Goal: Information Seeking & Learning: Understand process/instructions

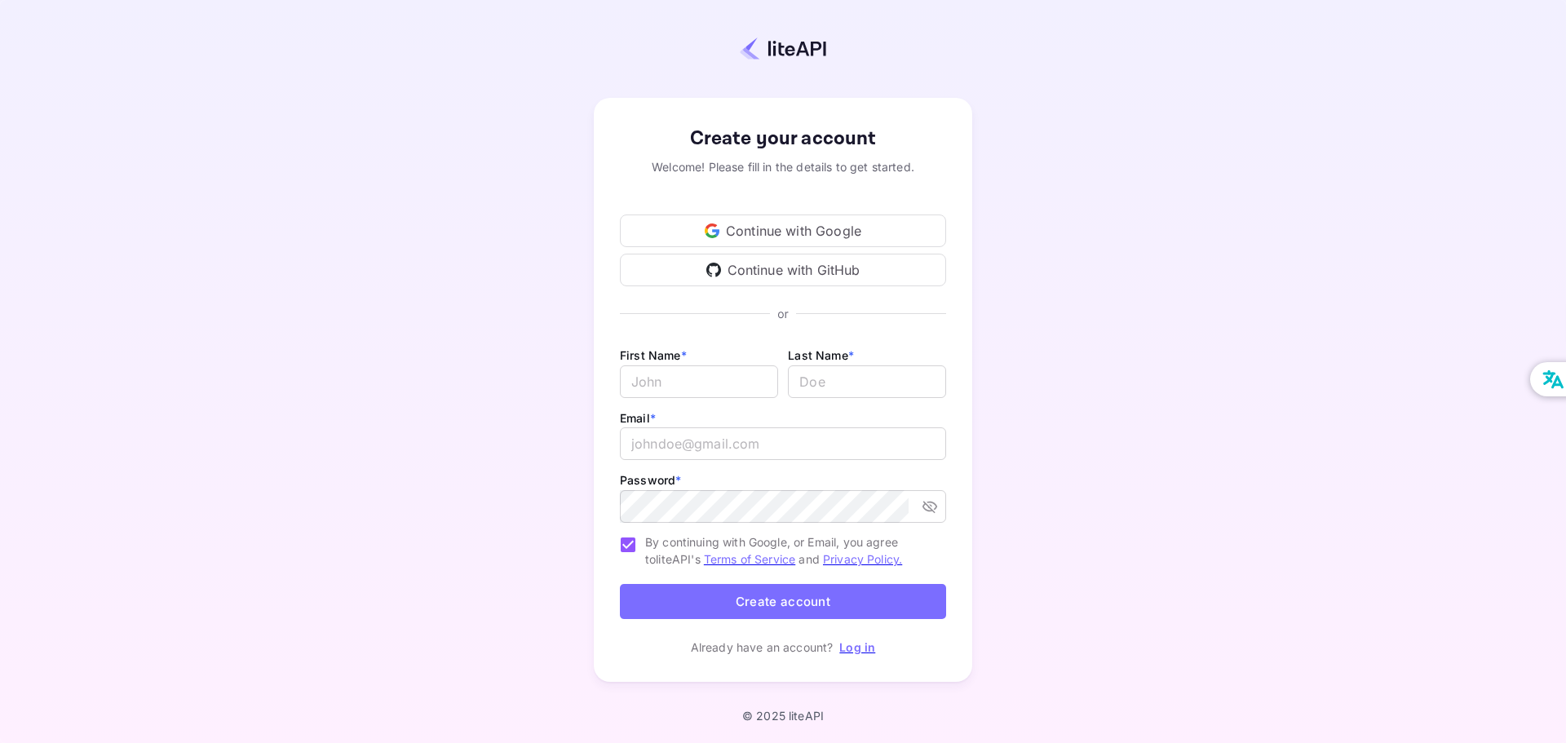
click at [817, 227] on div "Continue with Google" at bounding box center [783, 230] width 326 height 33
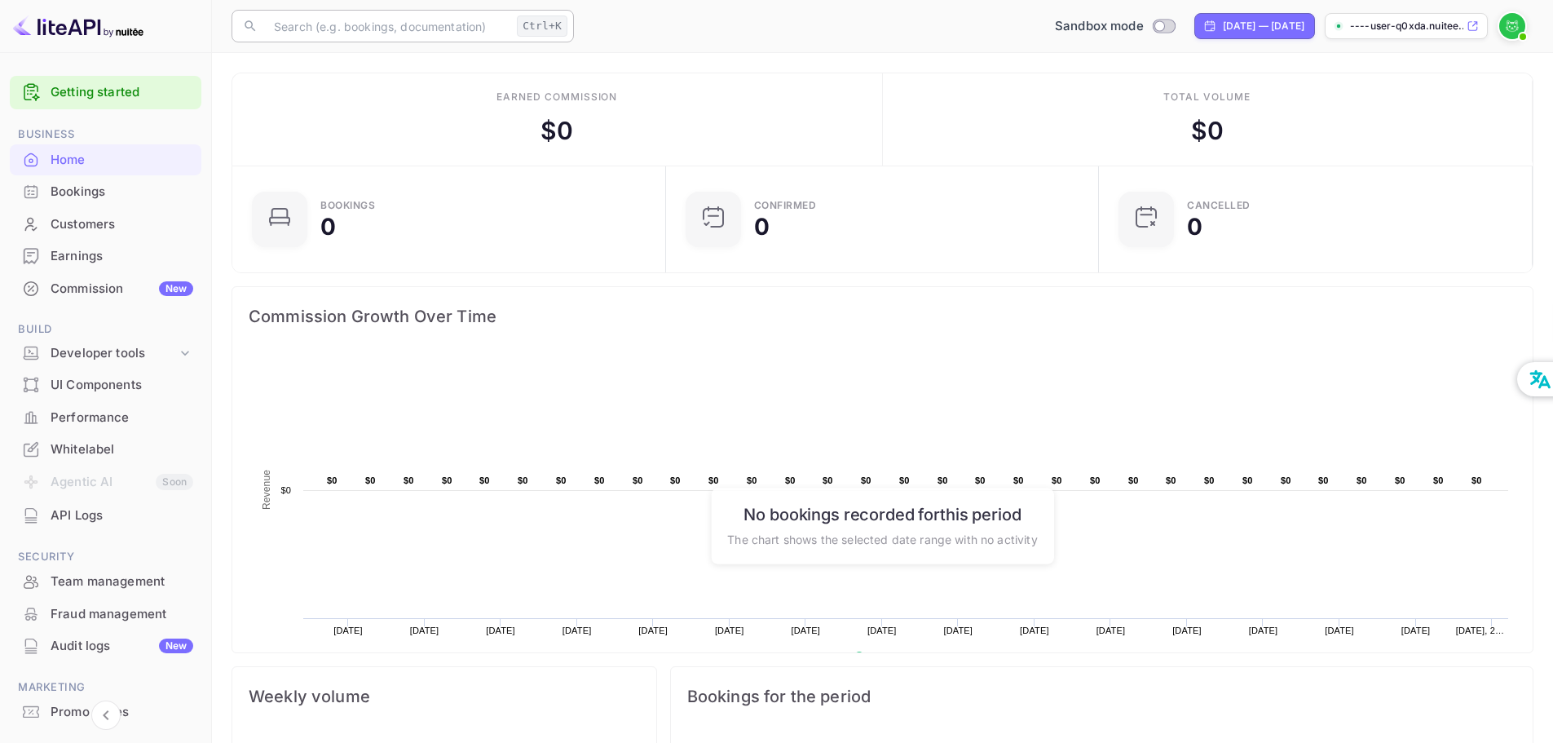
click at [398, 33] on input "text" at bounding box center [387, 26] width 246 height 33
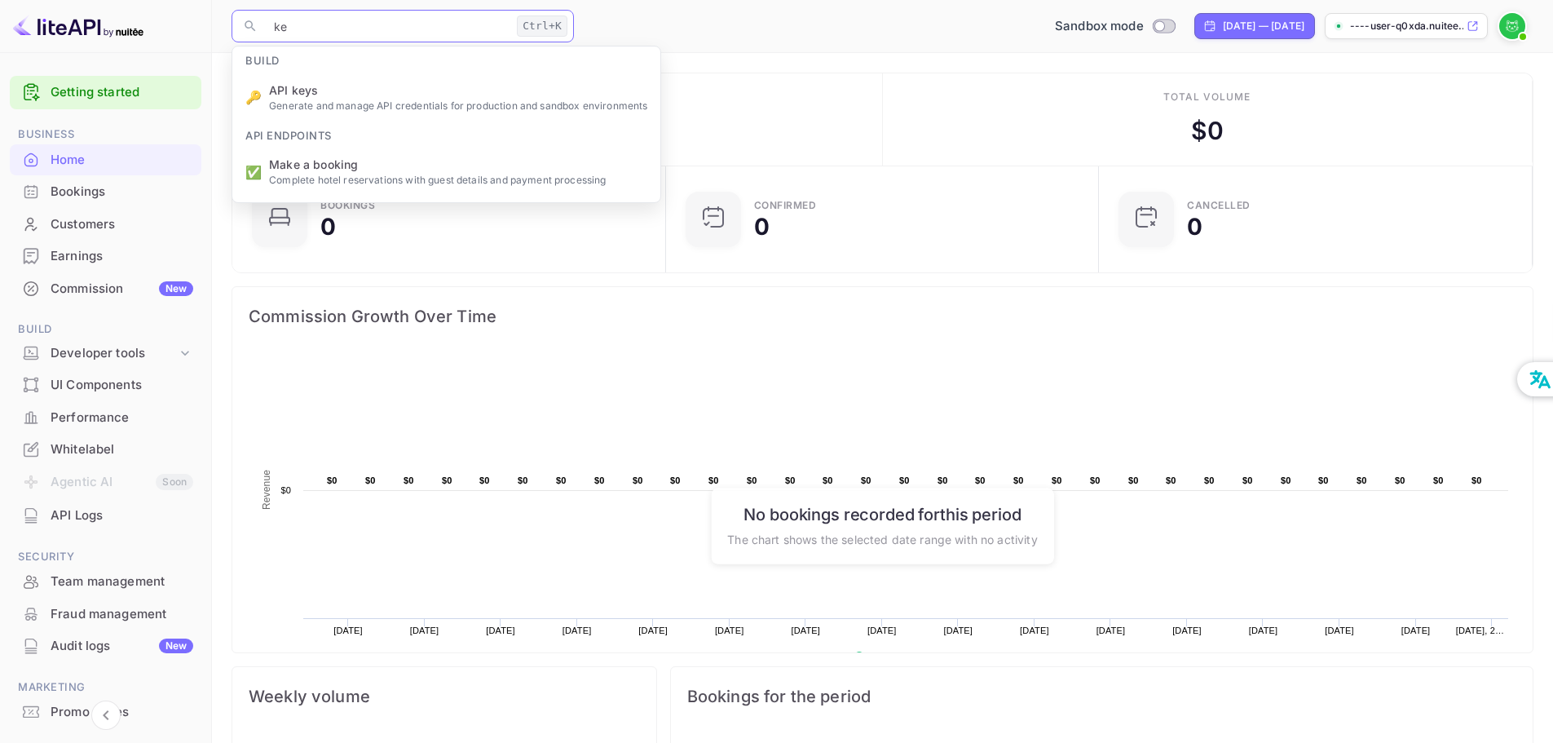
type input "key"
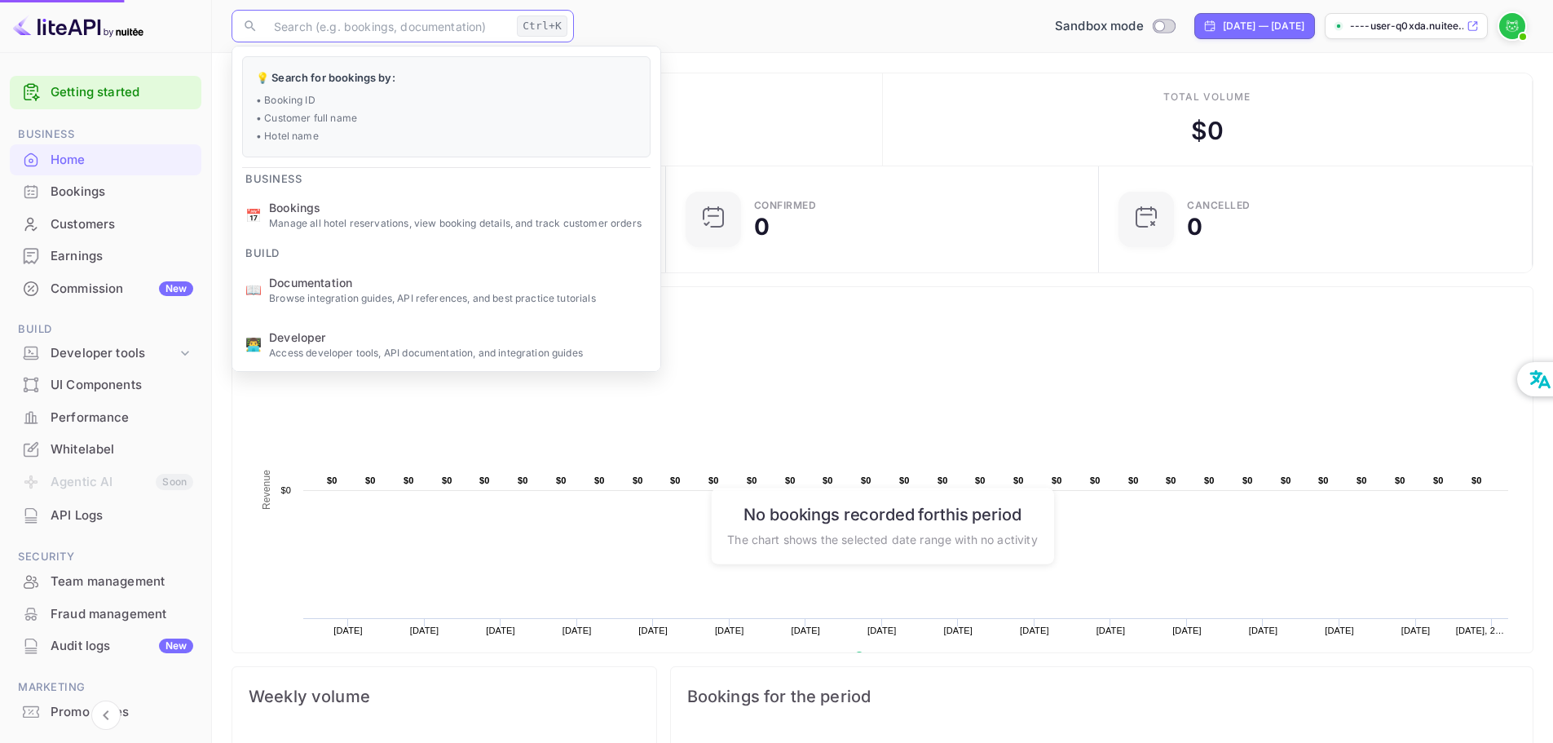
click at [364, 75] on ul "💡 Search for bookings by: • Booking ID • Customer full name • Hotel name Busine…" at bounding box center [446, 292] width 428 height 492
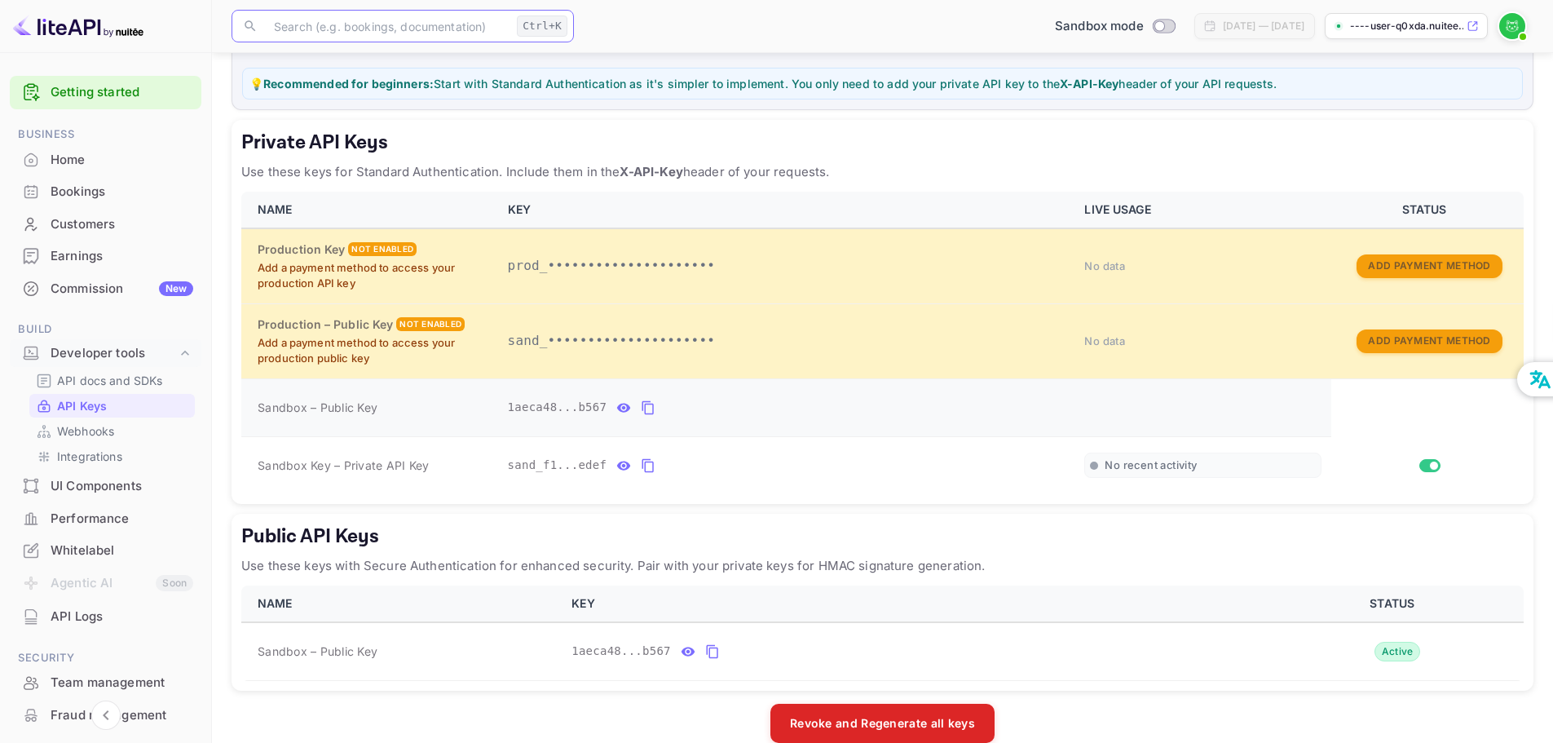
scroll to position [236, 0]
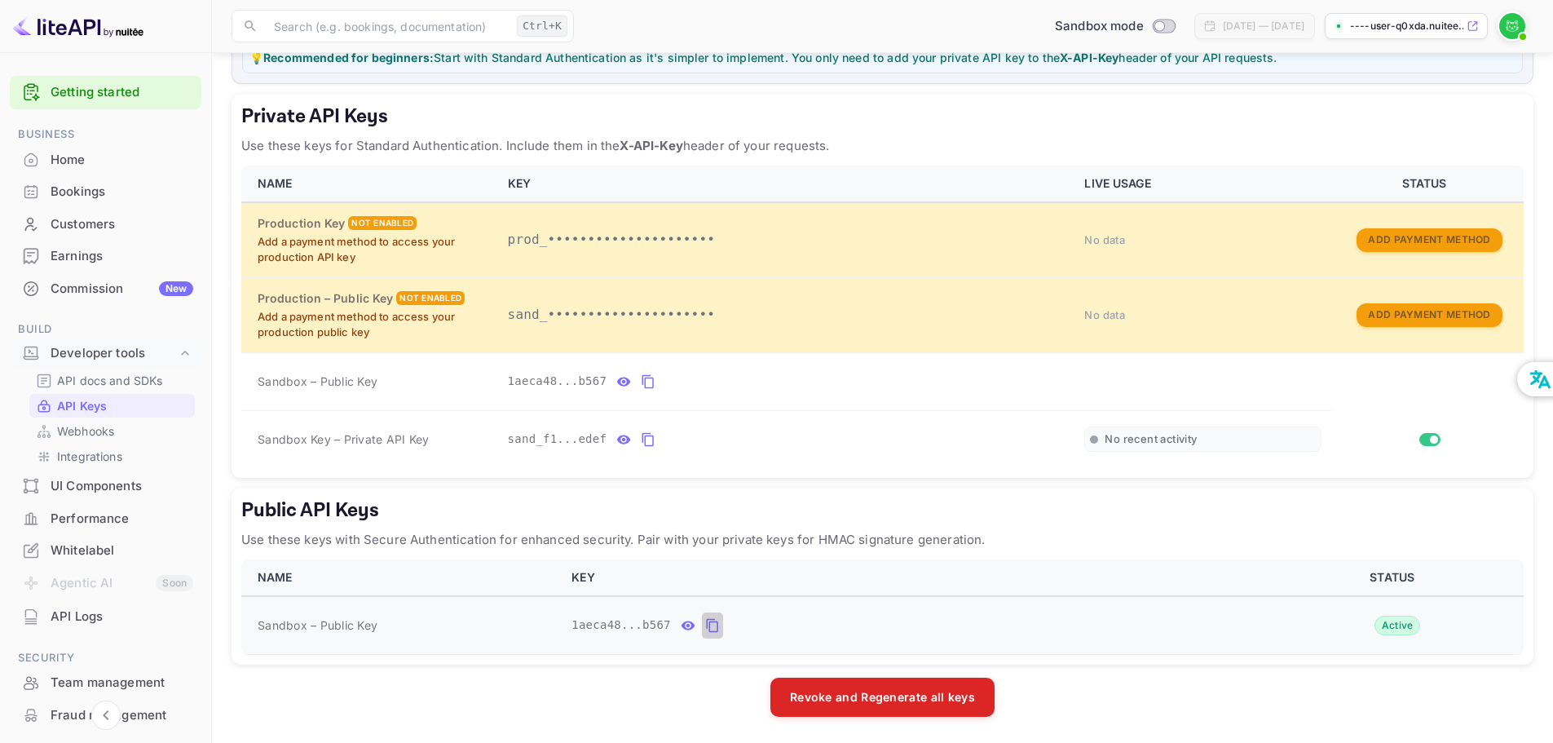
click at [705, 630] on icon "public api keys table" at bounding box center [712, 626] width 15 height 20
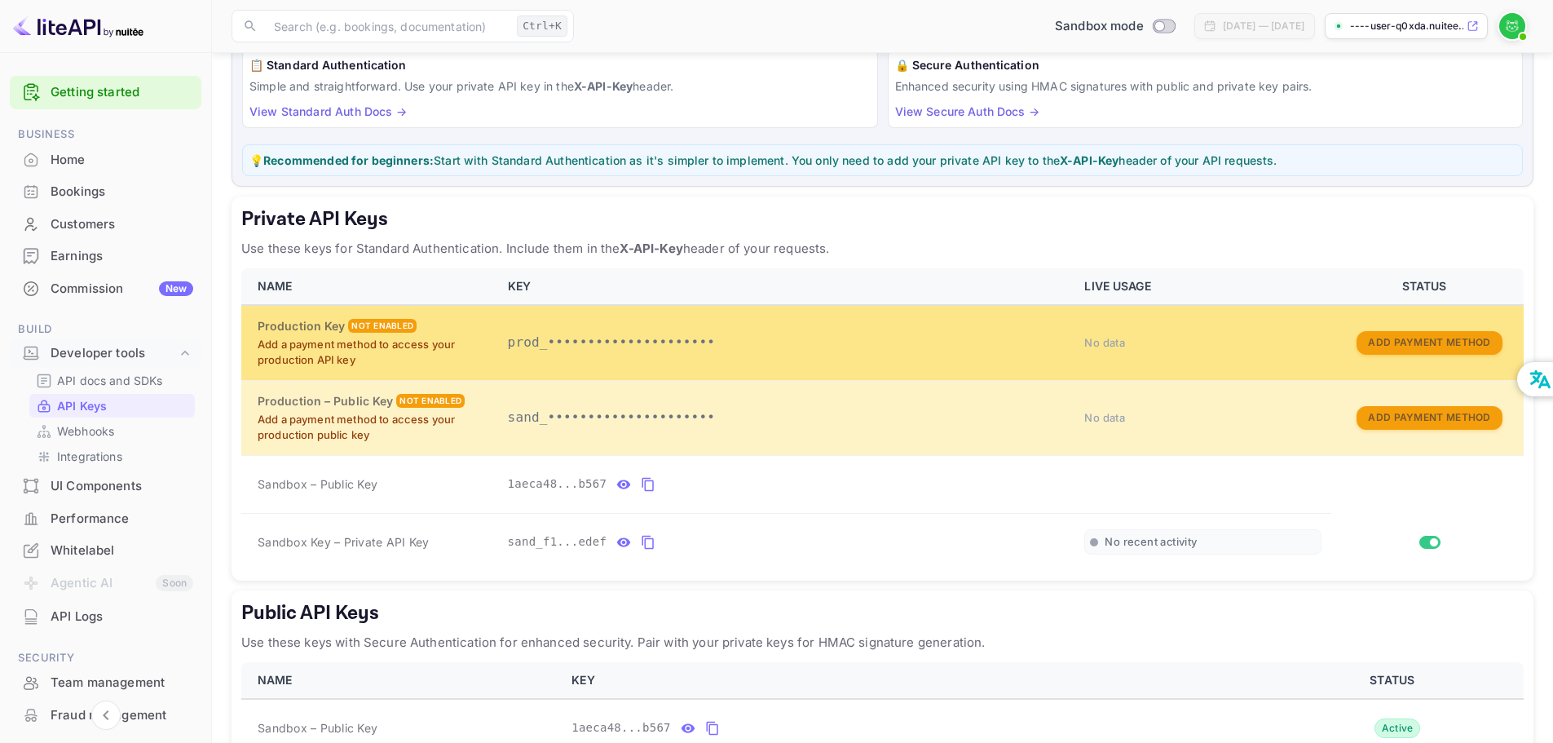
scroll to position [163, 0]
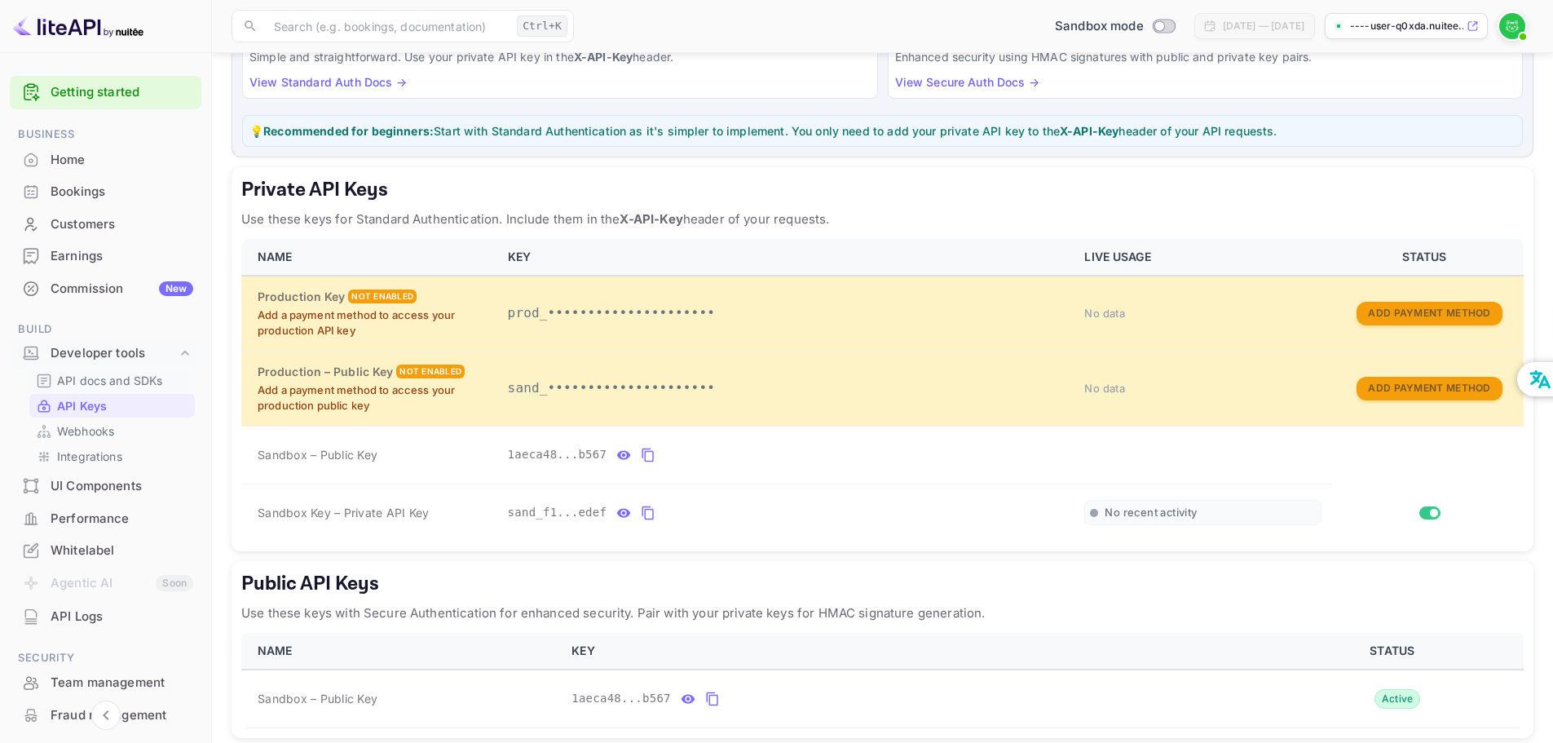
click at [118, 371] on div "API docs and SDKs" at bounding box center [112, 381] width 166 height 24
click at [147, 384] on p "API docs and SDKs" at bounding box center [110, 380] width 106 height 17
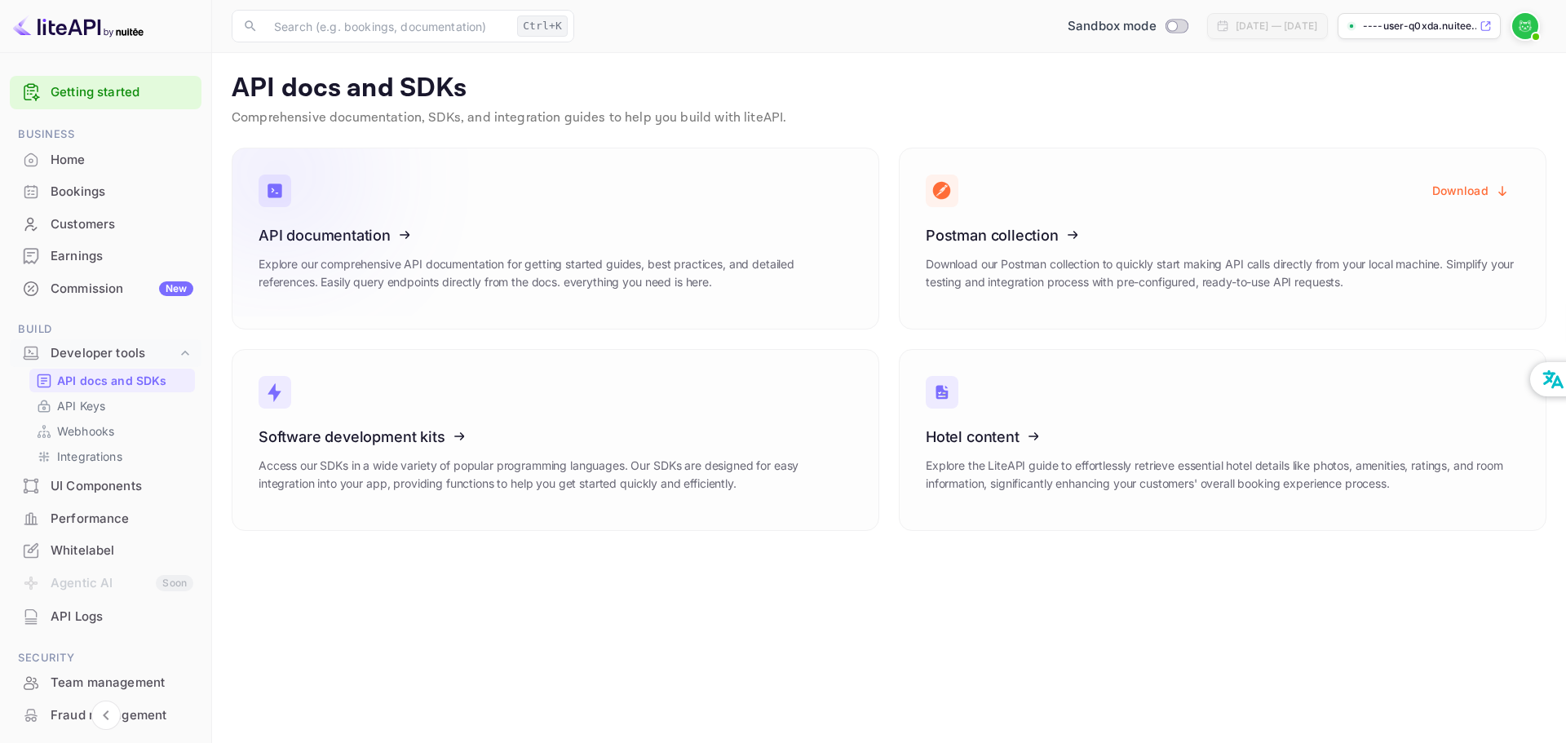
click at [497, 262] on p "Explore our comprehensive API documentation for getting started guides, best pr…" at bounding box center [555, 273] width 594 height 36
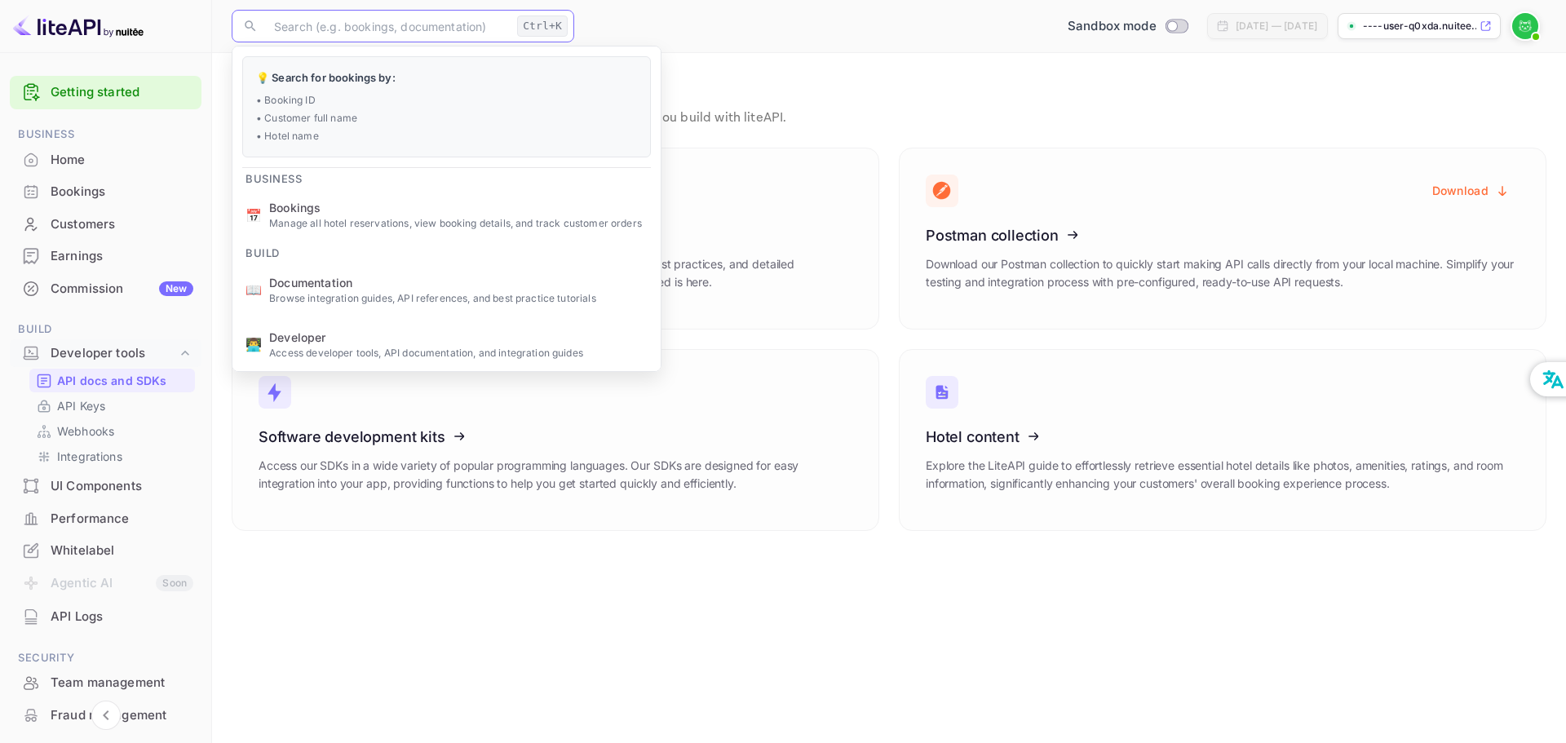
click at [376, 33] on input "text" at bounding box center [387, 26] width 246 height 33
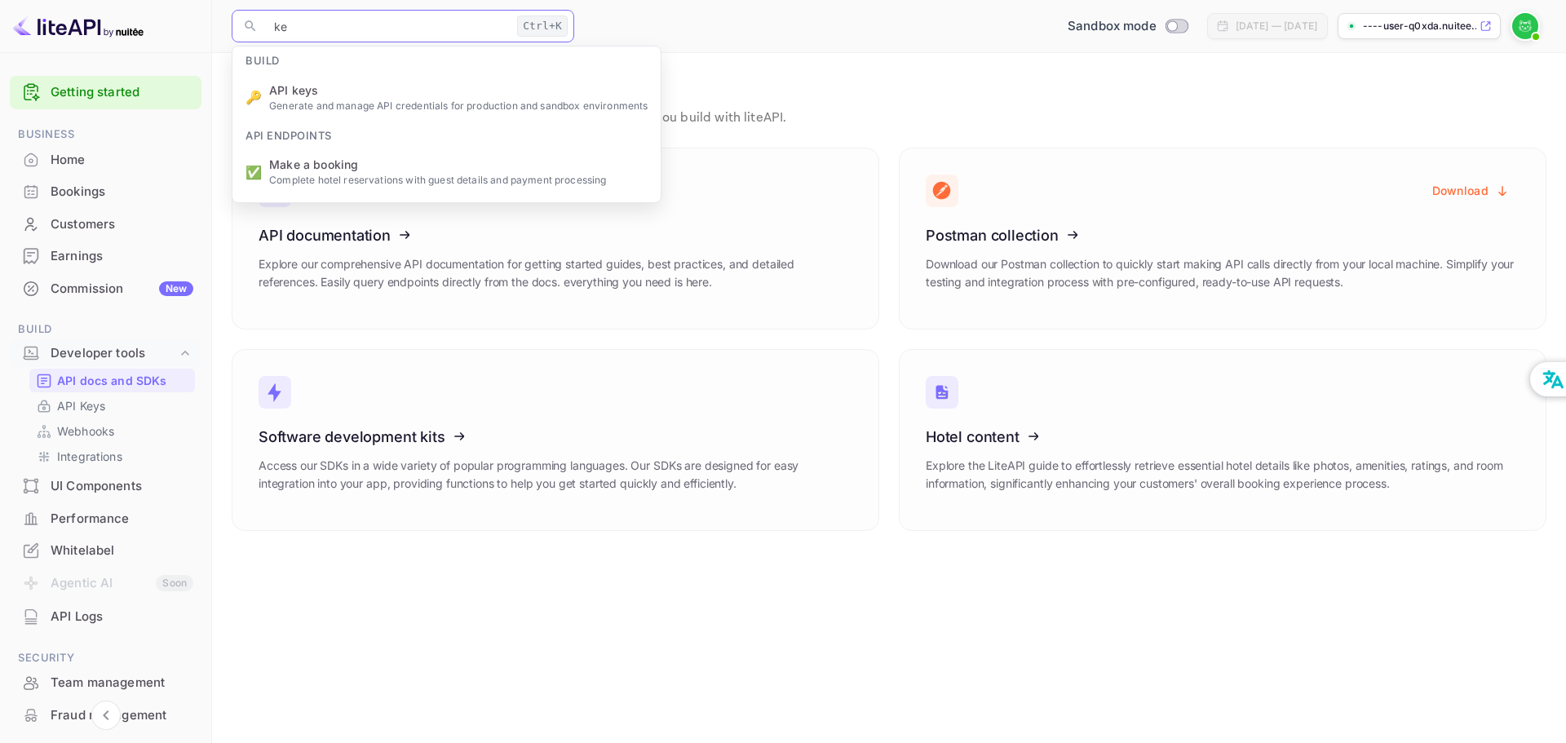
type input "key"
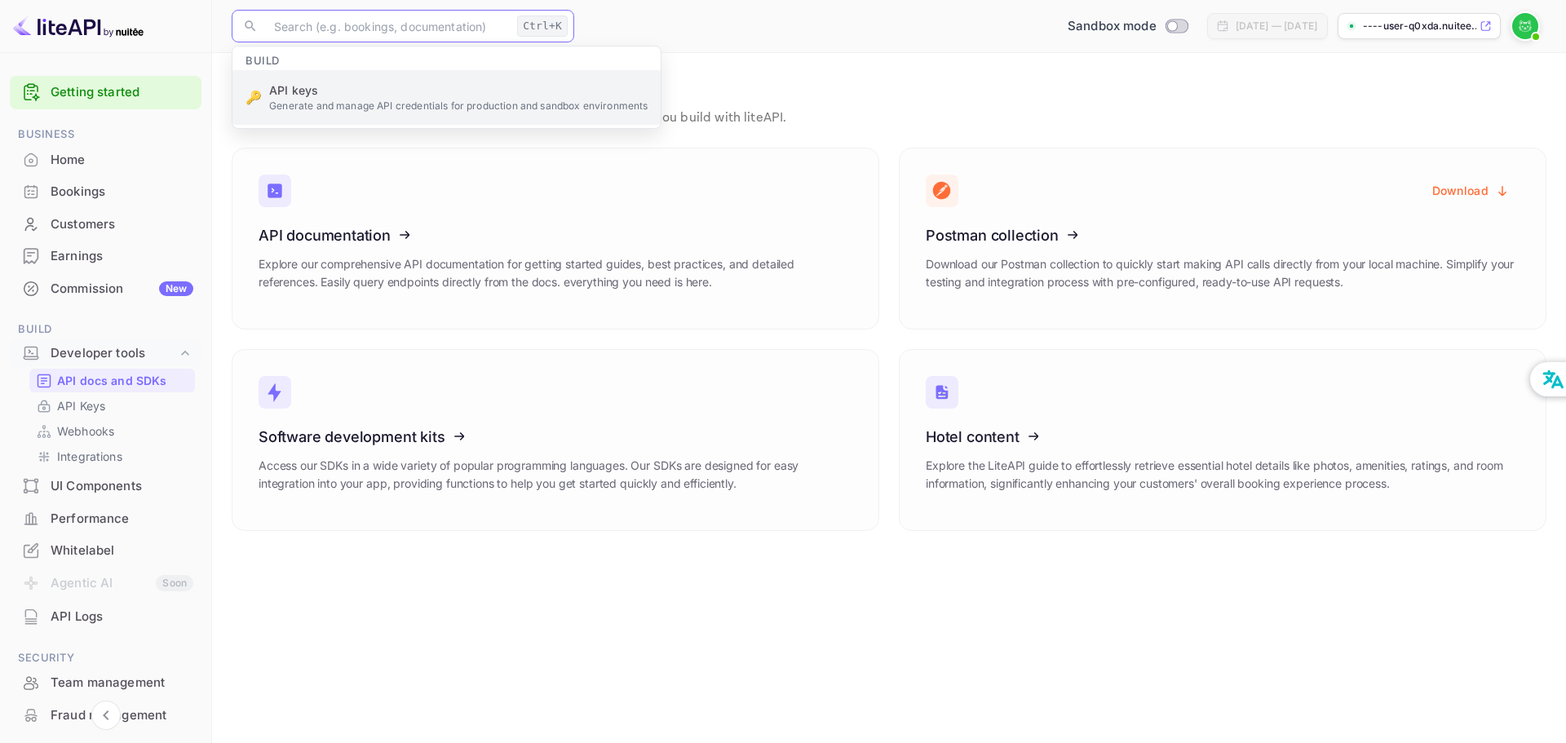
click at [352, 101] on ul "Build 🔑 API keys Generate and manage API credentials for production and sandbox…" at bounding box center [446, 87] width 428 height 82
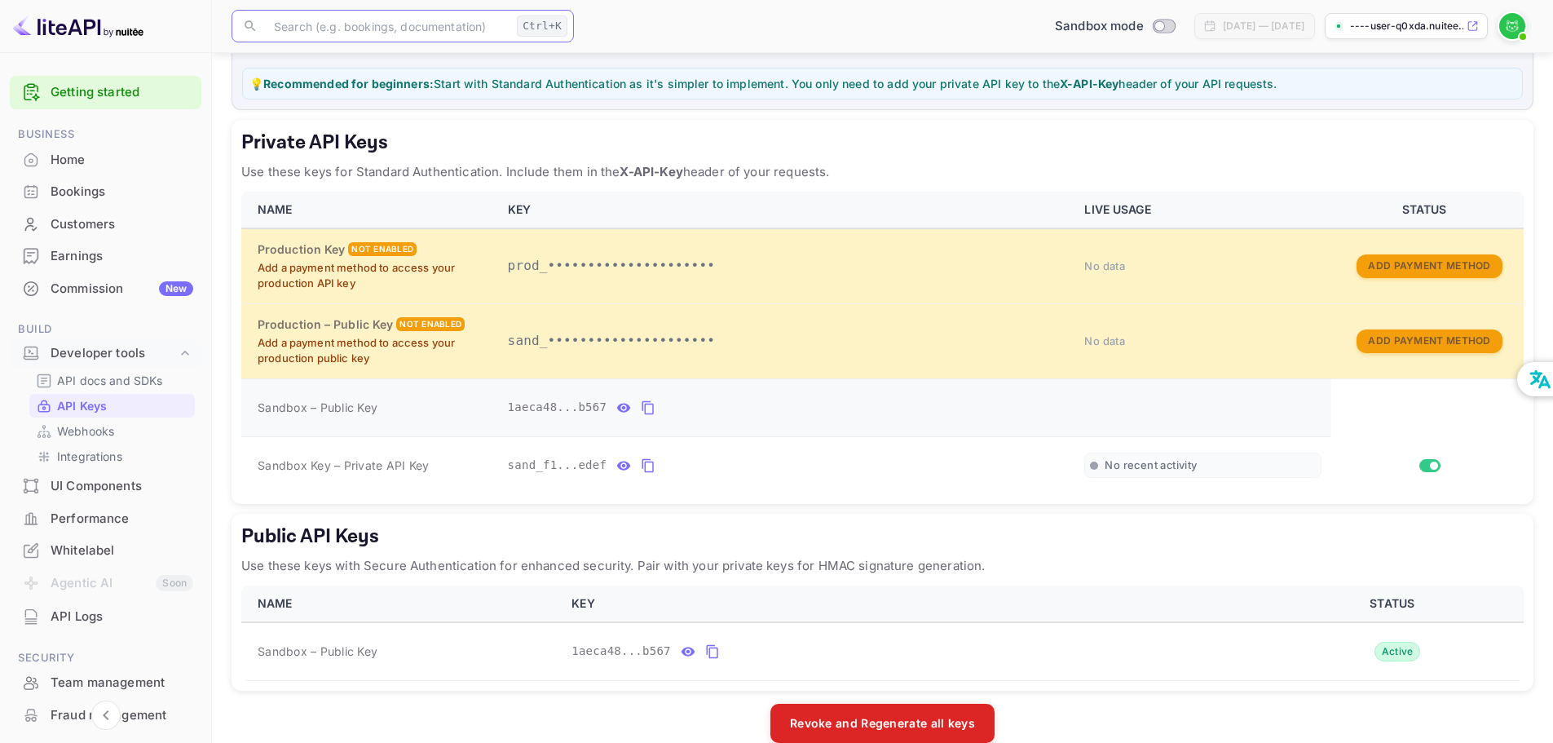
scroll to position [236, 0]
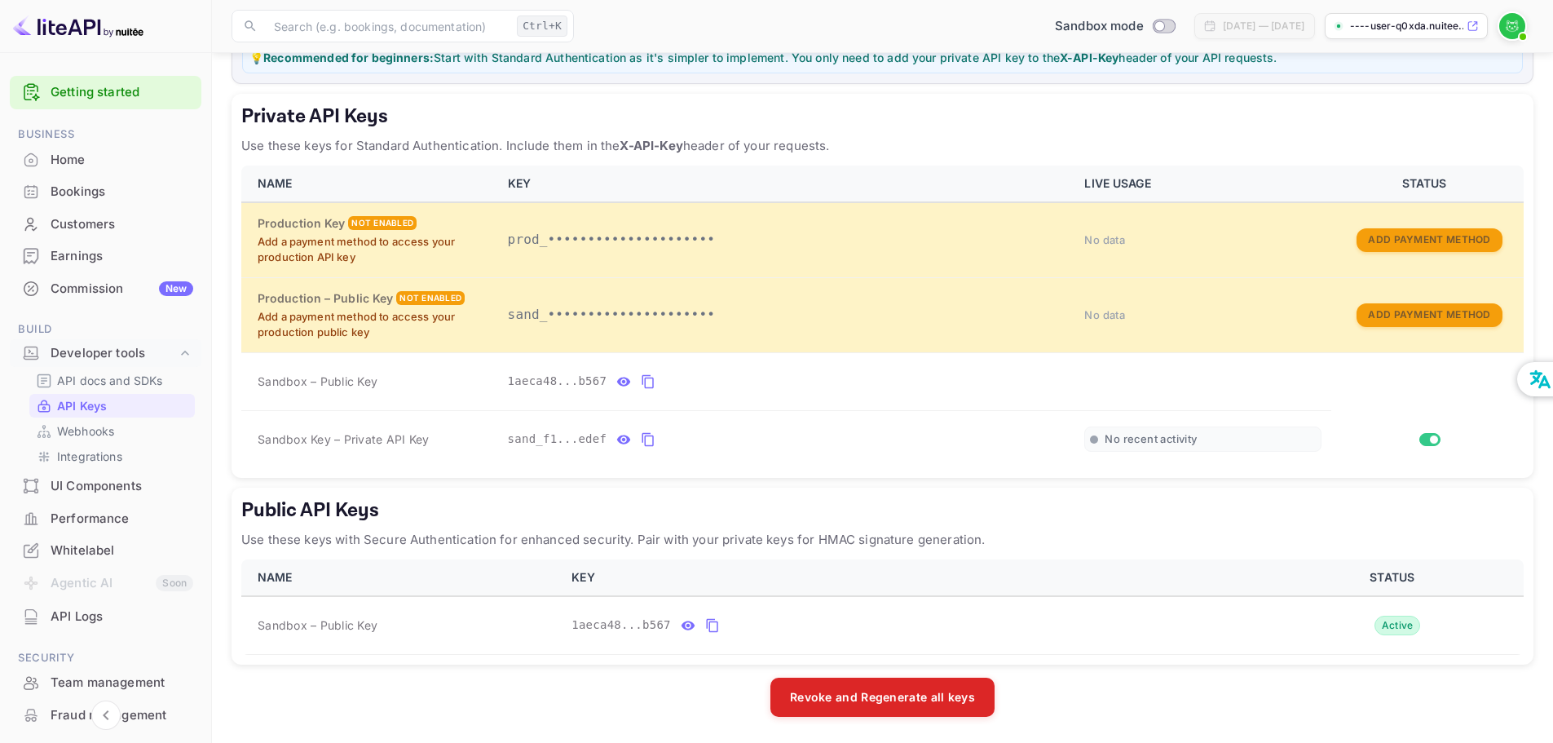
click at [1187, 664] on div "Public API Keys Use these keys with Secure Authentication for enhanced security…" at bounding box center [883, 576] width 1302 height 177
click at [641, 440] on icon "private api keys table" at bounding box center [648, 440] width 15 height 20
click at [1182, 439] on span "No recent activity" at bounding box center [1151, 439] width 92 height 14
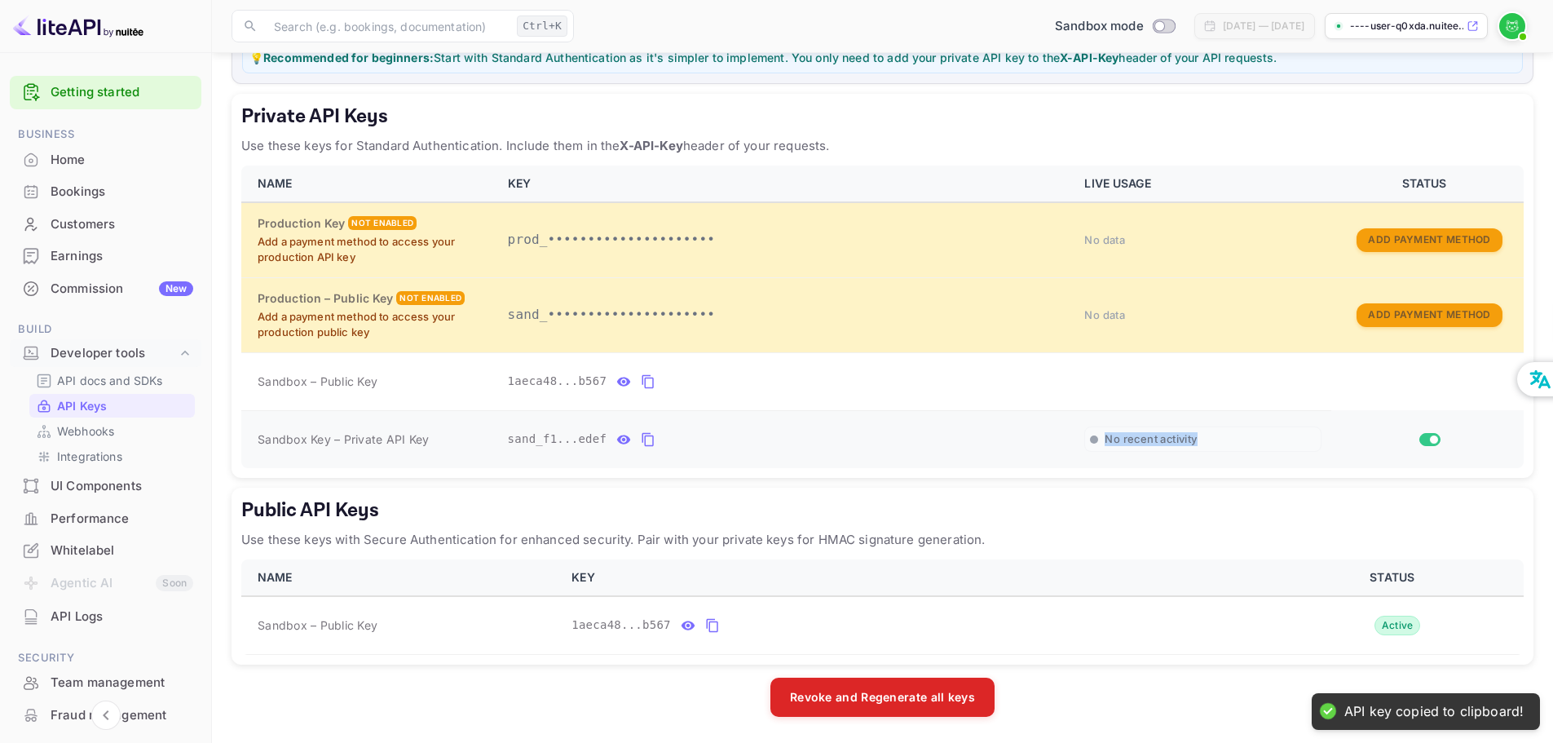
click at [1182, 439] on span "No recent activity" at bounding box center [1151, 439] width 92 height 14
click at [1097, 437] on div "private api keys table" at bounding box center [1094, 439] width 8 height 8
drag, startPoint x: 1090, startPoint y: 437, endPoint x: 1183, endPoint y: 446, distance: 93.4
click at [1183, 446] on div "No recent activity" at bounding box center [1202, 438] width 237 height 25
click at [1183, 446] on span "No recent activity" at bounding box center [1151, 439] width 92 height 14
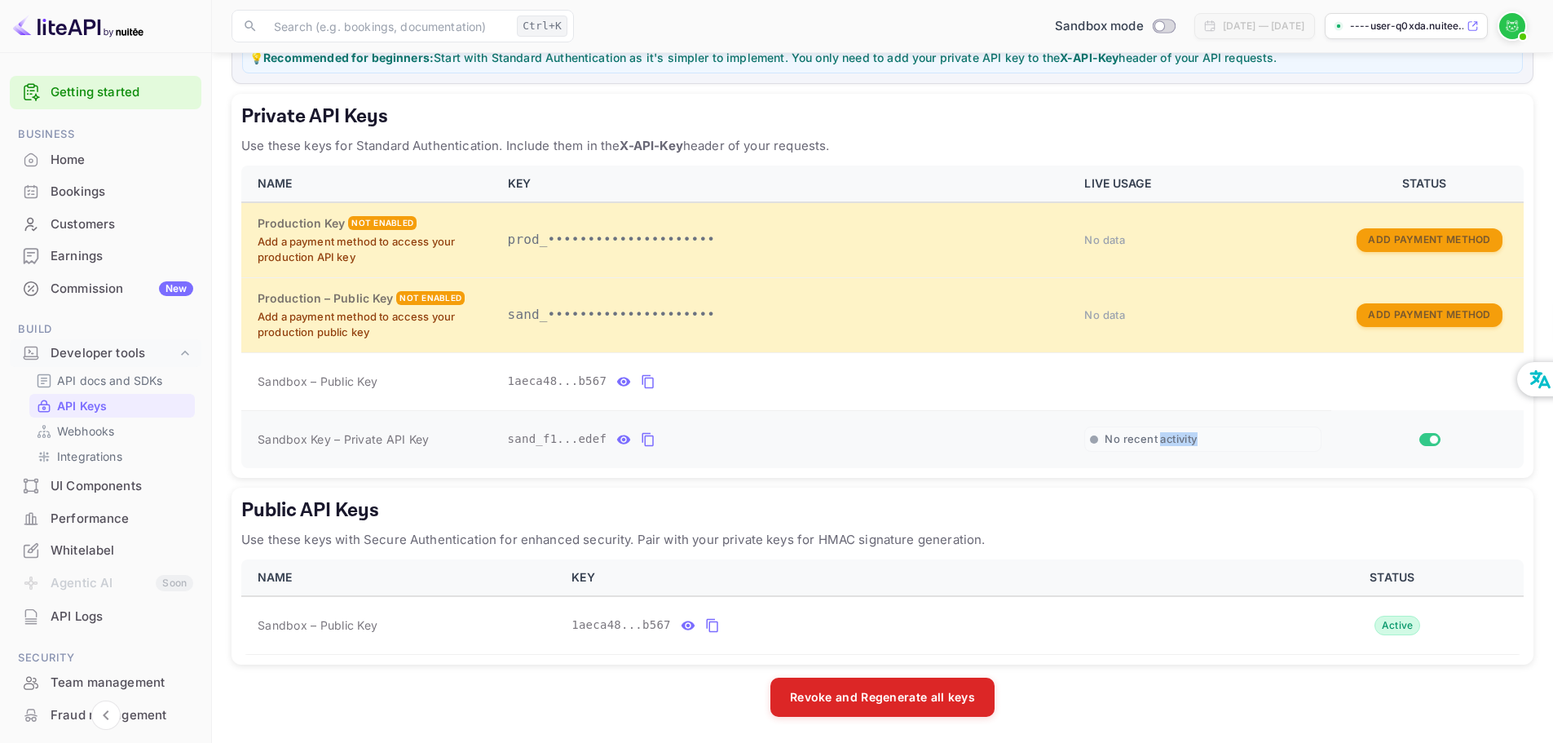
click at [1183, 446] on span "No recent activity" at bounding box center [1151, 439] width 92 height 14
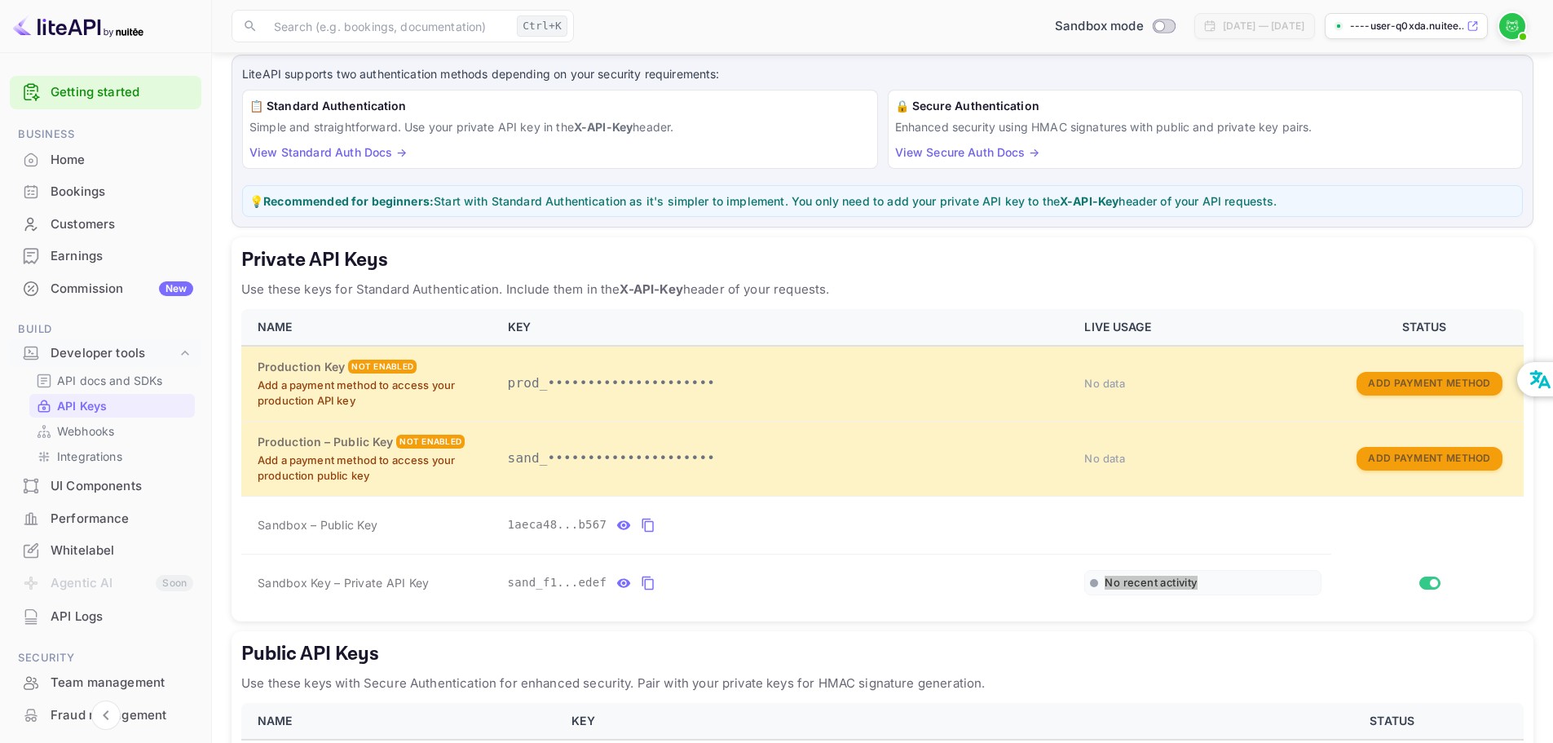
scroll to position [73, 0]
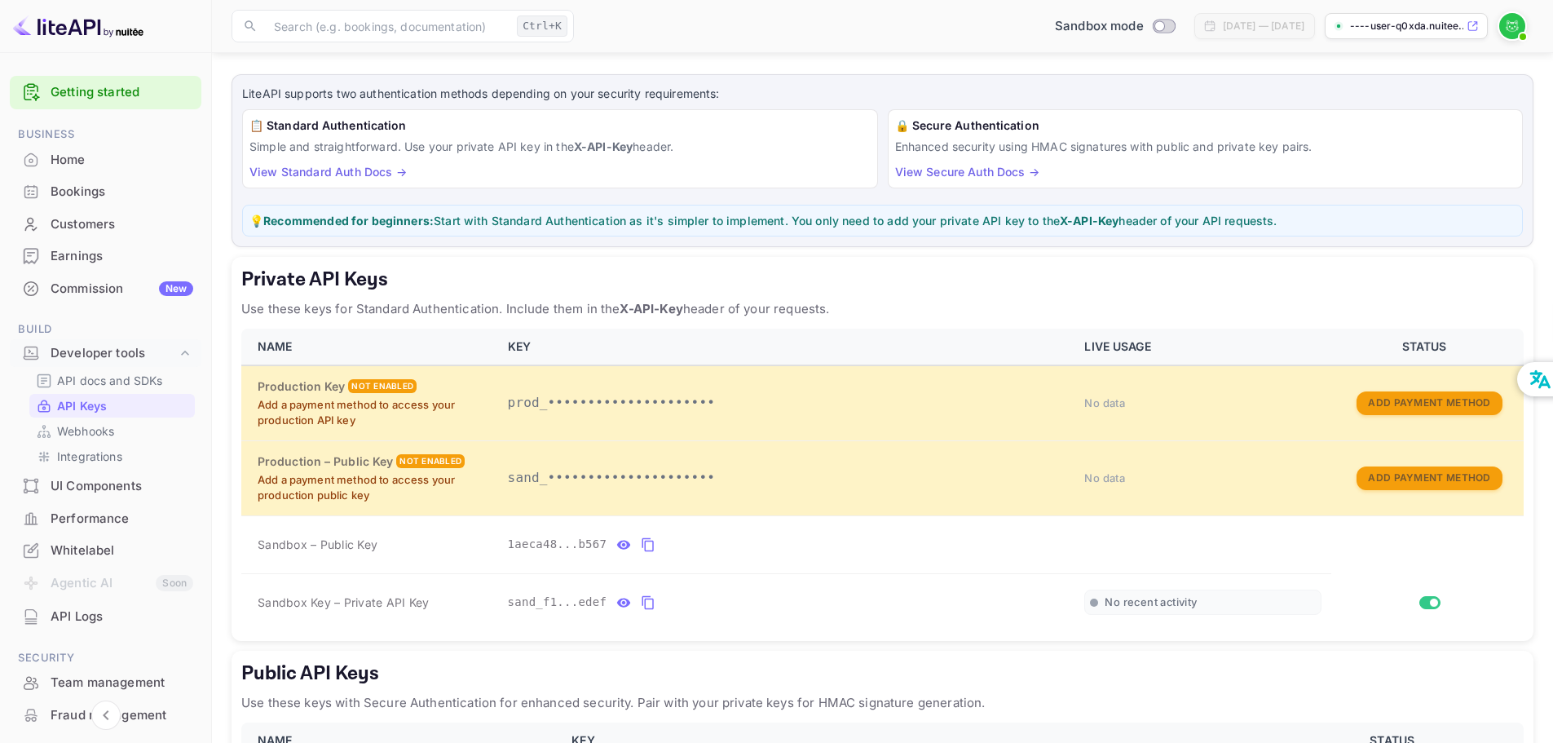
click at [1102, 219] on strong "X-API-Key" at bounding box center [1089, 221] width 59 height 14
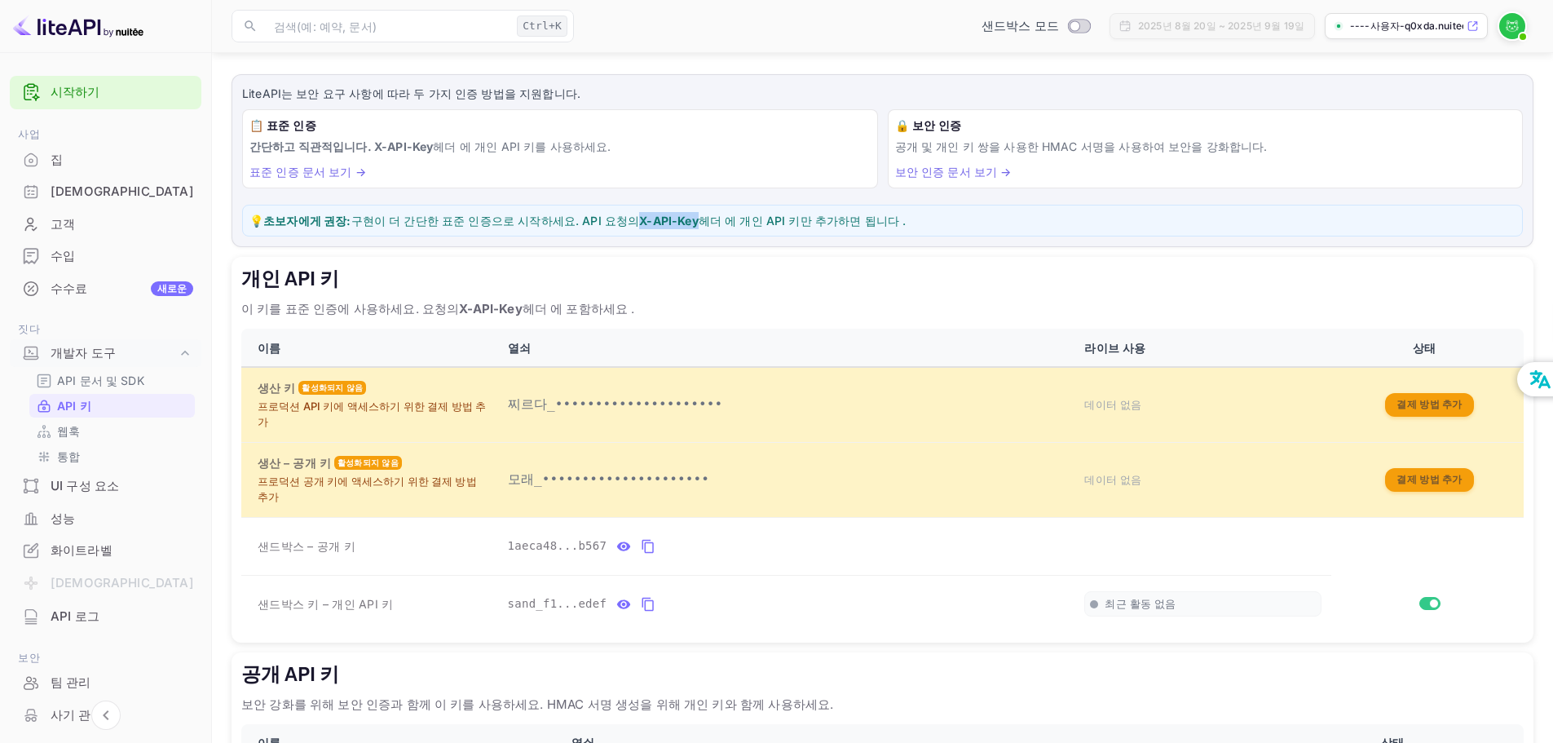
click at [721, 224] on font "헤더 에 개인 API 키만 추가하면 됩니다 ." at bounding box center [803, 221] width 208 height 14
drag, startPoint x: 568, startPoint y: 221, endPoint x: 880, endPoint y: 222, distance: 312.3
click at [880, 222] on p "💡 초보자에게 권장: [PERSON_NAME] 더 간단한 표준 인증으로 시작하세요. API 요청의 X-API-Key 헤더 에 개인 API 키만…" at bounding box center [883, 220] width 1266 height 17
click at [880, 222] on font "헤더 에 개인 API 키만 추가하면 됩니다 ." at bounding box center [803, 221] width 208 height 14
click at [641, 594] on icon "개인 API 키 테이블" at bounding box center [648, 604] width 15 height 20
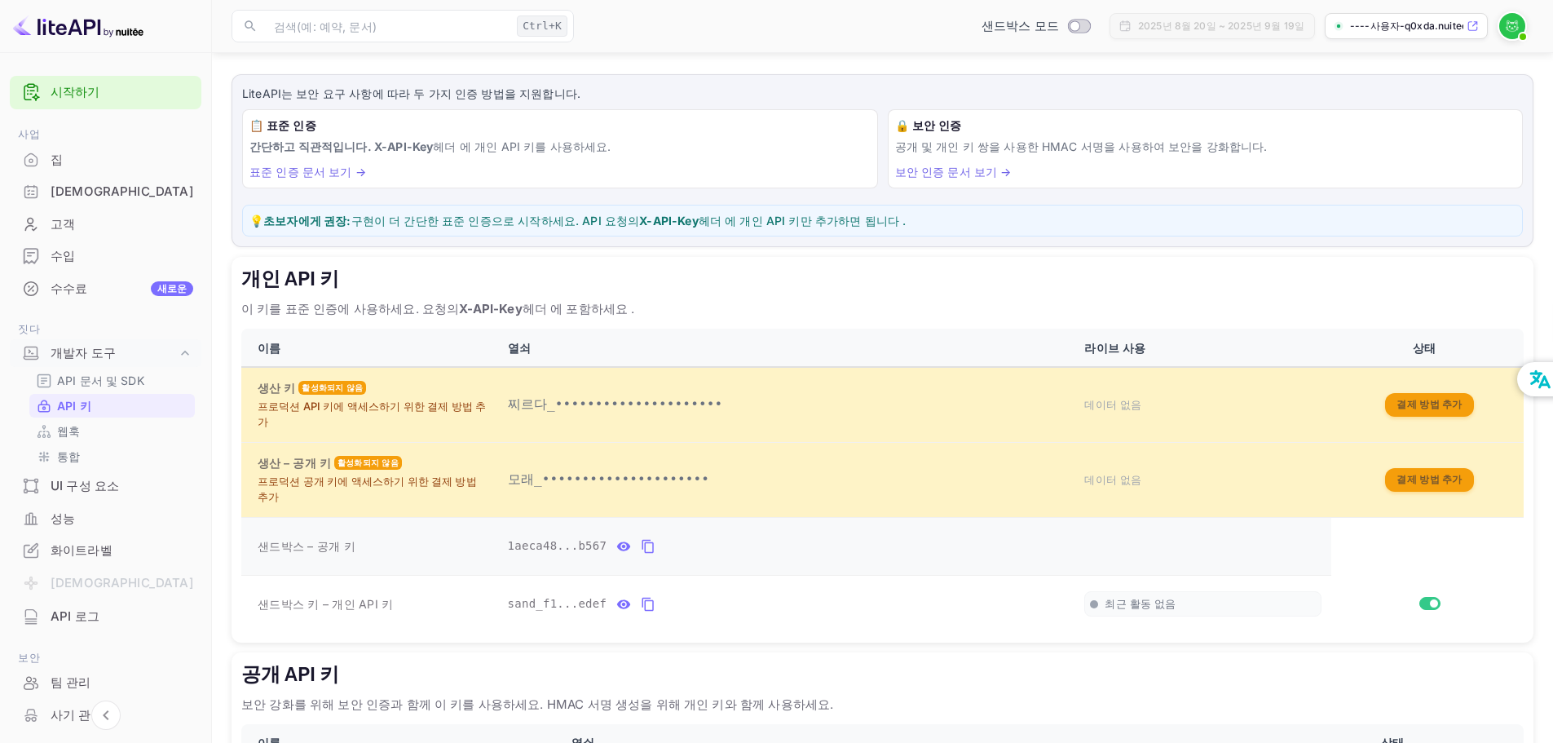
scroll to position [155, 0]
